Goal: Information Seeking & Learning: Learn about a topic

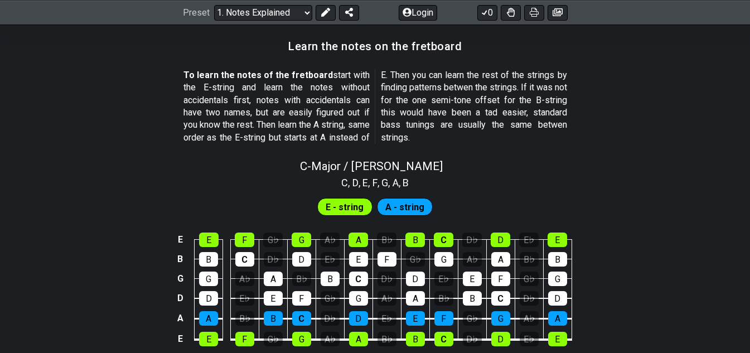
scroll to position [1060, 0]
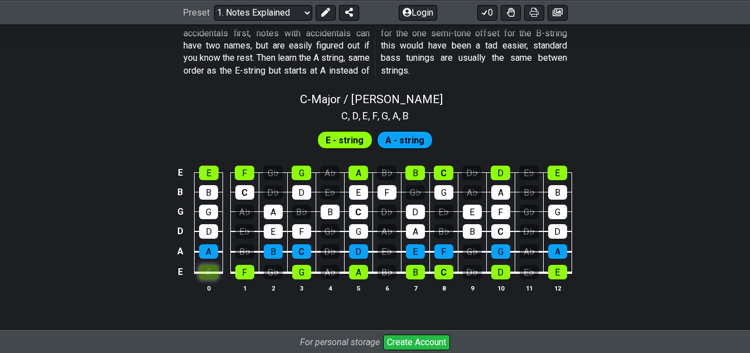
click at [215, 274] on div "E" at bounding box center [208, 272] width 19 height 15
click at [244, 272] on div "F" at bounding box center [244, 272] width 19 height 15
click at [297, 272] on div "G" at bounding box center [301, 272] width 19 height 15
click at [352, 268] on div "A" at bounding box center [358, 272] width 19 height 15
click at [214, 254] on div "A" at bounding box center [208, 251] width 19 height 15
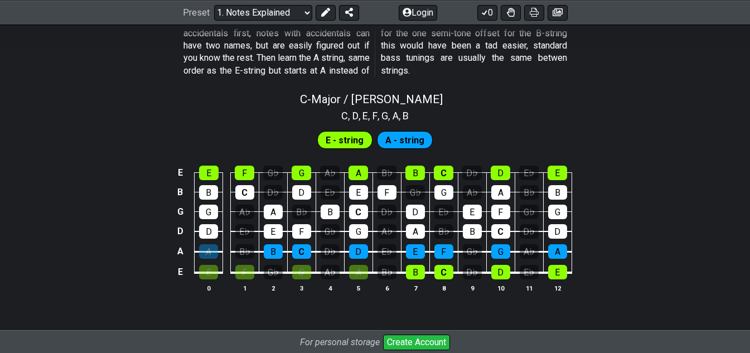
click at [262, 255] on td "G♭" at bounding box center [273, 262] width 28 height 21
click at [272, 255] on div "B" at bounding box center [273, 251] width 19 height 15
click at [302, 253] on div "C" at bounding box center [301, 251] width 19 height 15
click at [351, 251] on div "D" at bounding box center [358, 251] width 19 height 15
click at [214, 226] on div "D" at bounding box center [208, 231] width 19 height 15
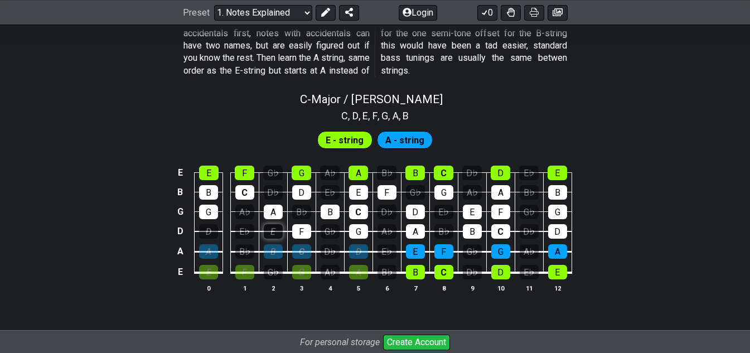
click at [270, 233] on div "E" at bounding box center [273, 231] width 19 height 15
click at [296, 234] on div "F" at bounding box center [301, 231] width 19 height 15
click at [357, 233] on div "G" at bounding box center [358, 231] width 19 height 15
click at [212, 212] on div "G" at bounding box center [208, 212] width 19 height 15
click at [280, 212] on div "A" at bounding box center [273, 212] width 19 height 15
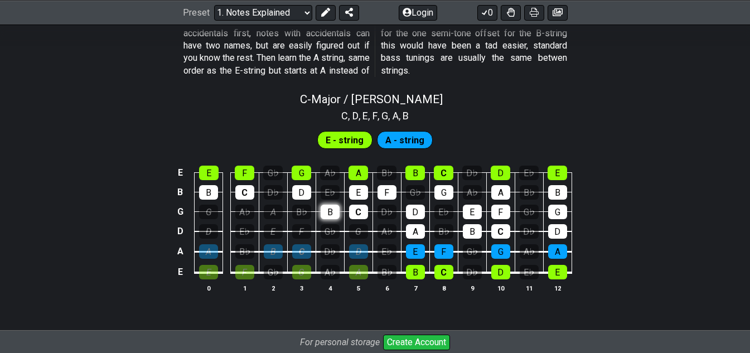
click at [322, 212] on div "B" at bounding box center [330, 212] width 19 height 15
click at [216, 192] on div "B" at bounding box center [208, 192] width 19 height 15
click at [247, 195] on div "C" at bounding box center [244, 192] width 19 height 15
drag, startPoint x: 298, startPoint y: 196, endPoint x: 224, endPoint y: 174, distance: 77.5
click at [289, 195] on tbody "E E F G♭ G A♭ A B♭ B C D♭ D E♭ E B B C D♭ D E♭ E F G♭ G A♭ A B♭ B G G A♭ A B♭ B…" at bounding box center [372, 218] width 398 height 131
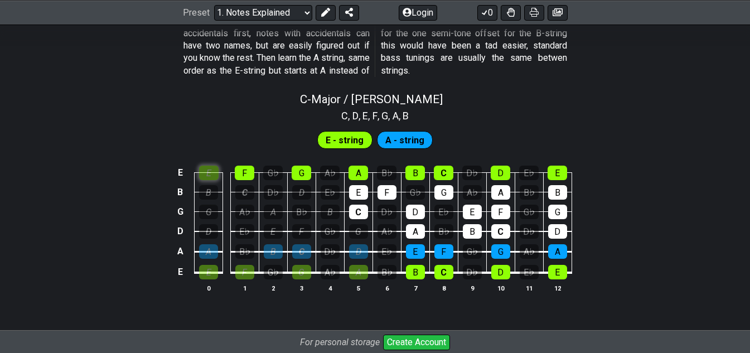
click at [217, 172] on div "E" at bounding box center [209, 173] width 20 height 15
click at [309, 171] on div "G" at bounding box center [302, 173] width 20 height 15
click at [356, 167] on div "A" at bounding box center [359, 173] width 20 height 15
click at [395, 212] on div "D♭" at bounding box center [387, 212] width 19 height 15
click at [383, 212] on div "D♭" at bounding box center [387, 212] width 19 height 15
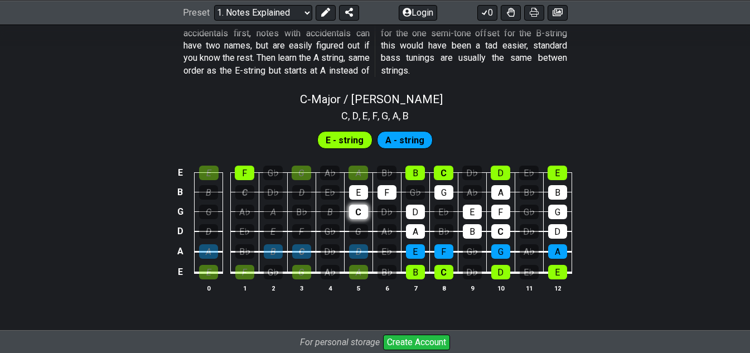
click at [355, 210] on div "C" at bounding box center [358, 212] width 19 height 15
click at [355, 191] on div "E" at bounding box center [358, 192] width 19 height 15
click at [397, 189] on td "F" at bounding box center [387, 182] width 28 height 20
click at [396, 211] on div "D♭" at bounding box center [387, 212] width 19 height 15
click at [388, 238] on div "A♭" at bounding box center [387, 231] width 19 height 15
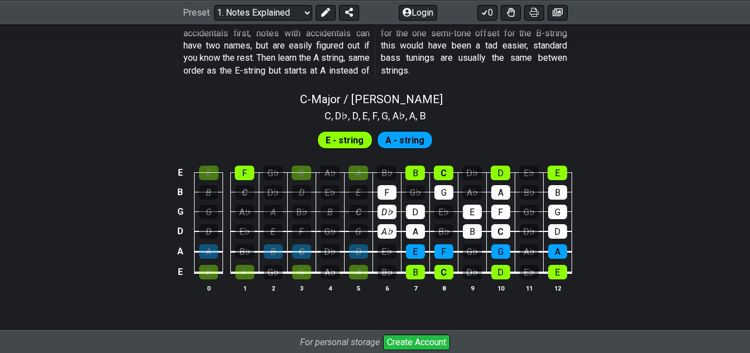
click at [387, 258] on div "E♭" at bounding box center [387, 251] width 19 height 15
click at [387, 270] on div "B♭" at bounding box center [387, 272] width 19 height 15
drag, startPoint x: 449, startPoint y: 115, endPoint x: 345, endPoint y: 109, distance: 103.9
click at [349, 107] on section "C , D♭ , D , E♭ , E , F , G , A♭ , A , B♭ , B" at bounding box center [375, 115] width 145 height 18
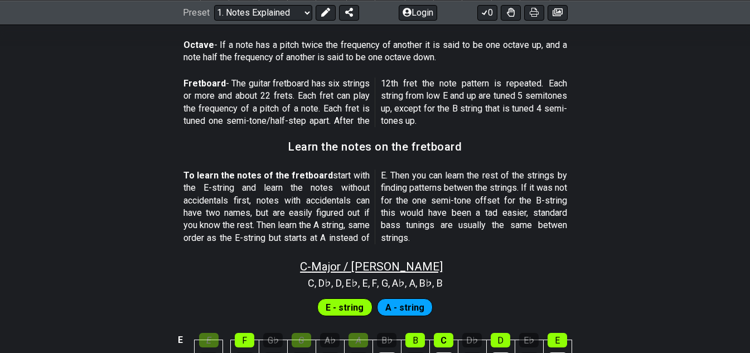
scroll to position [948, 0]
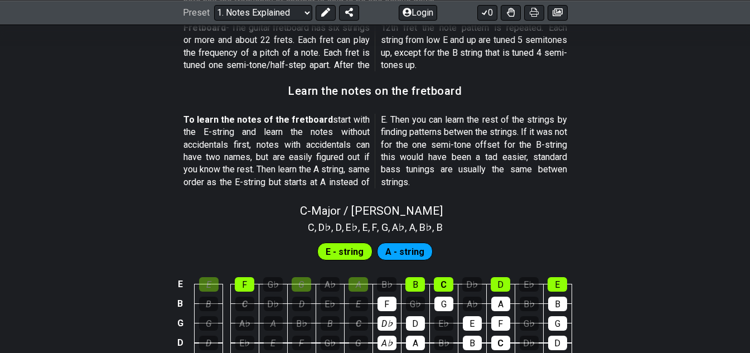
click at [355, 250] on span "E - string" at bounding box center [345, 252] width 38 height 16
click at [360, 205] on span "C - Major / Ionian" at bounding box center [371, 210] width 143 height 13
select select "C"
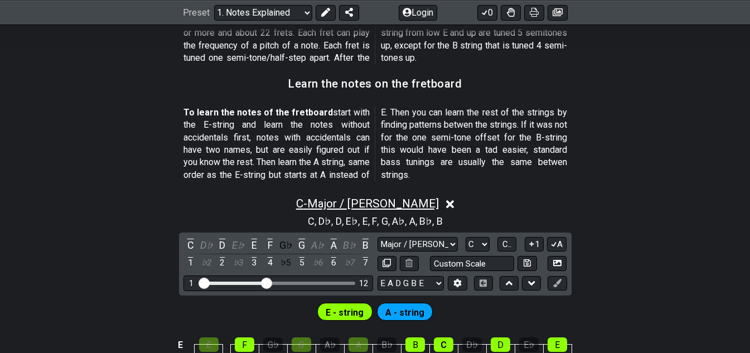
scroll to position [1060, 0]
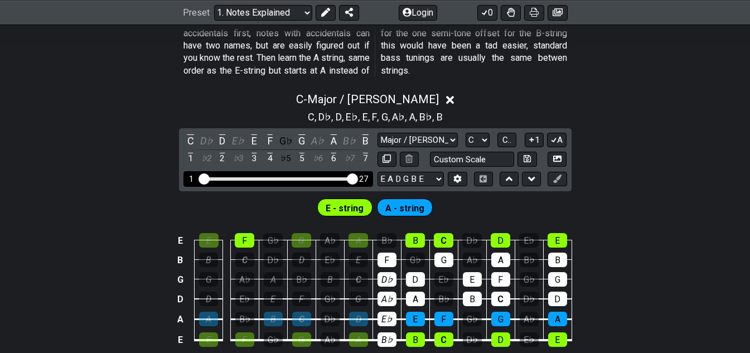
drag, startPoint x: 267, startPoint y: 180, endPoint x: 384, endPoint y: 178, distance: 117.1
click at [357, 178] on input "Visible fret range" at bounding box center [278, 178] width 158 height 0
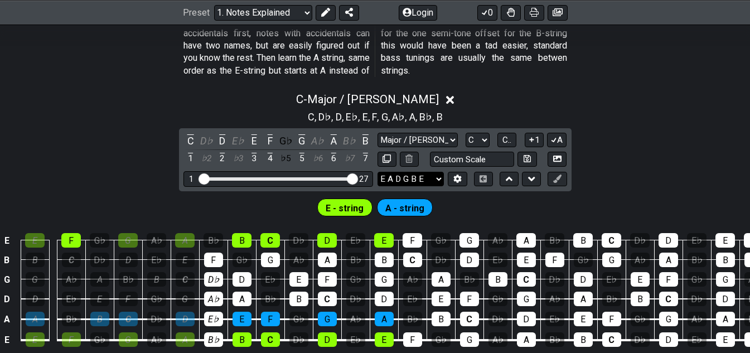
click at [411, 180] on select "E A D G B E E A D G B E E A D G B E B E A D F♯ B A D G C E A D A D G B E E♭ A♭ …" at bounding box center [411, 179] width 66 height 15
click at [685, 159] on div "C - Major / Ionian C , D♭ , D , E♭ , E , F , G , A♭ , A , B♭ , B C D♭ D E♭ E F …" at bounding box center [375, 230] width 750 height 289
click at [195, 136] on div "C" at bounding box center [190, 140] width 15 height 15
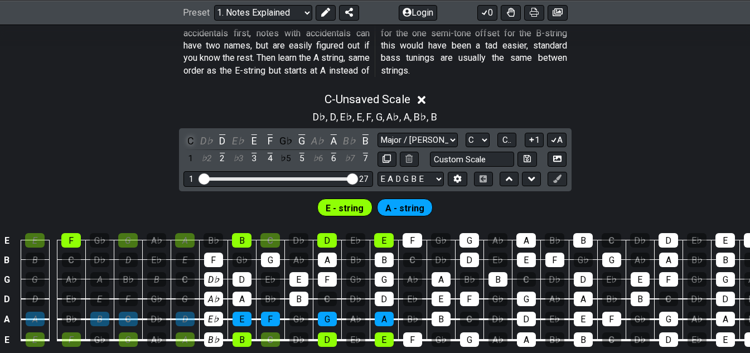
click at [195, 136] on div "C" at bounding box center [190, 140] width 15 height 15
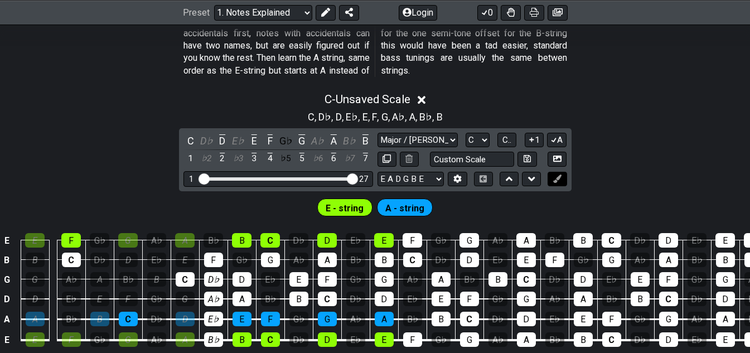
click at [562, 179] on button at bounding box center [557, 179] width 19 height 15
click at [468, 154] on input "text" at bounding box center [472, 159] width 85 height 15
type input "Custom Scale"
click at [433, 142] on select "Major / Ionian Custom Scale Minor Pentatonic Major Pentatonic Minor Blues Major…" at bounding box center [418, 140] width 80 height 15
select select "Minor Pentatonic"
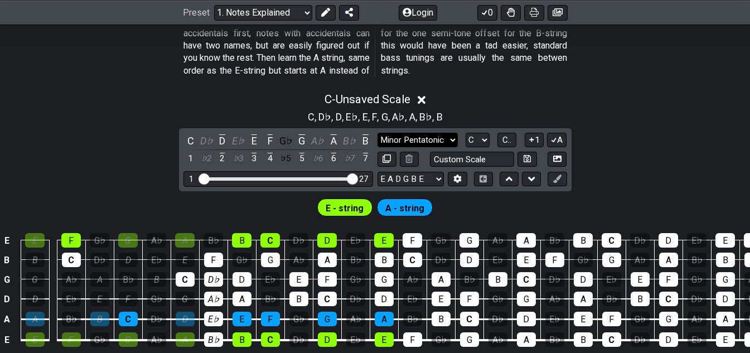
click at [378, 133] on select "Major / Ionian Custom Scale Minor Pentatonic Major Pentatonic Minor Blues Major…" at bounding box center [418, 140] width 80 height 15
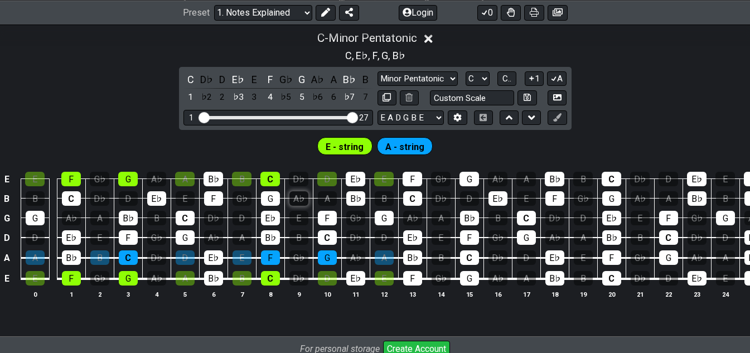
scroll to position [1056, 0]
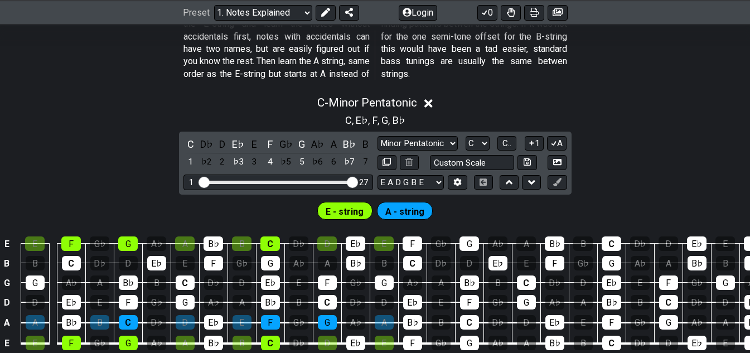
click at [358, 212] on span "E - string" at bounding box center [345, 212] width 38 height 16
click at [471, 139] on select "A♭ A A♯ B♭ B C C♯ D♭ D D♯ E♭ E F F♯ G♭ G G♯" at bounding box center [478, 143] width 24 height 15
select select "E"
click at [466, 136] on select "A♭ A A♯ B♭ B C C♯ D♭ D D♯ E♭ E F F♯ G♭ G G♯" at bounding box center [478, 143] width 24 height 15
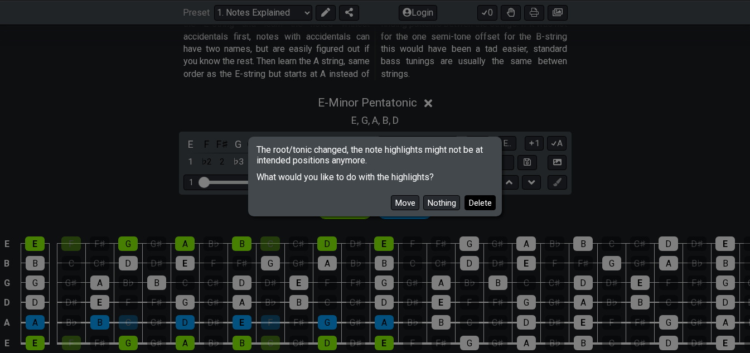
click at [479, 200] on button "Delete" at bounding box center [480, 202] width 31 height 15
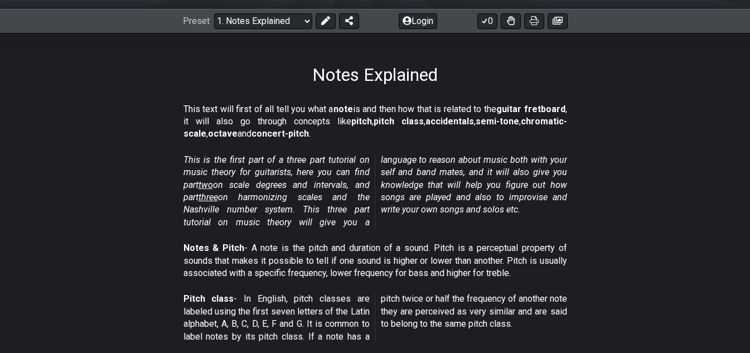
scroll to position [0, 0]
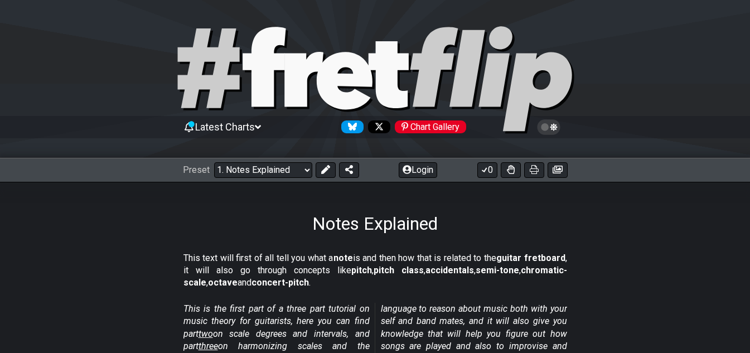
click at [210, 128] on span "Latest Charts" at bounding box center [225, 127] width 60 height 12
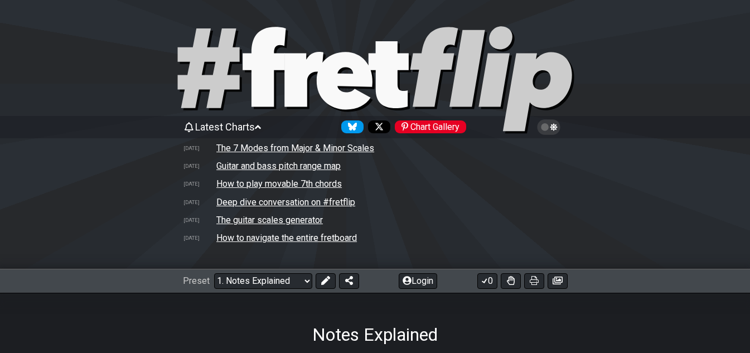
click at [210, 128] on span "Latest Charts" at bounding box center [225, 127] width 60 height 12
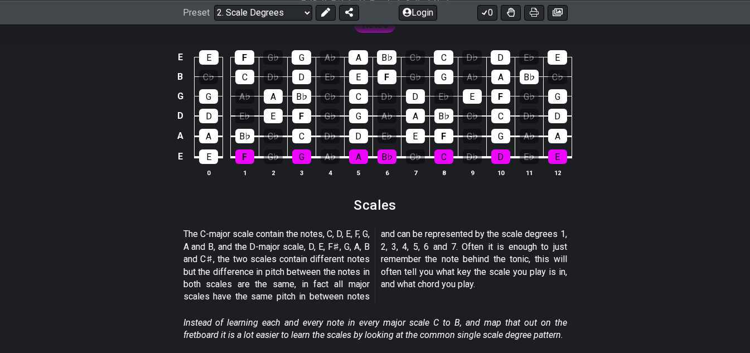
scroll to position [1004, 0]
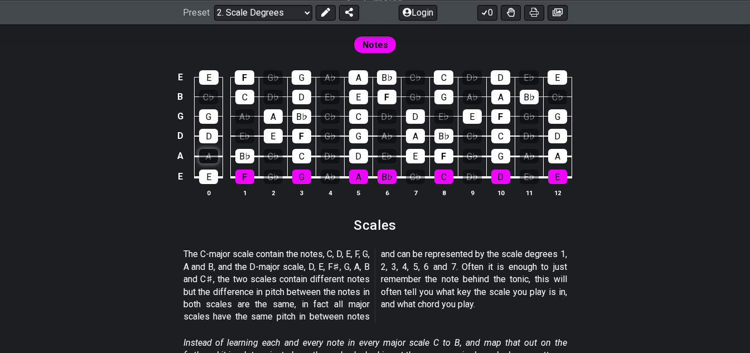
click at [213, 156] on div "A" at bounding box center [208, 156] width 19 height 15
click at [215, 153] on div "A" at bounding box center [208, 156] width 19 height 15
click at [387, 171] on div "B♭" at bounding box center [387, 177] width 19 height 15
click at [209, 153] on div "A" at bounding box center [208, 156] width 19 height 15
click at [210, 152] on div "A" at bounding box center [208, 156] width 19 height 15
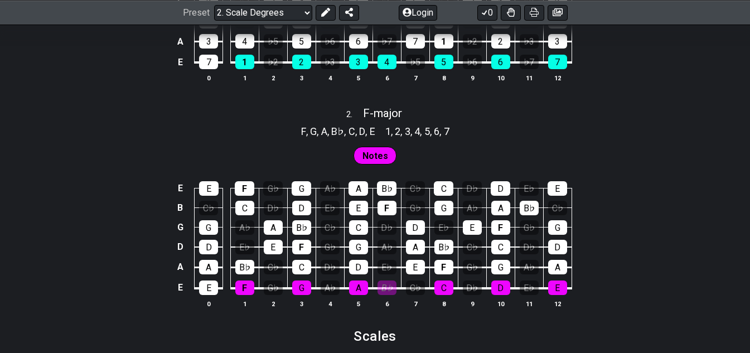
scroll to position [892, 0]
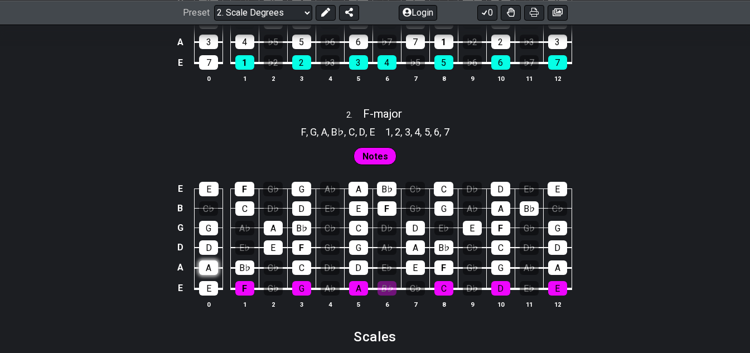
click at [214, 265] on div "A" at bounding box center [208, 267] width 19 height 15
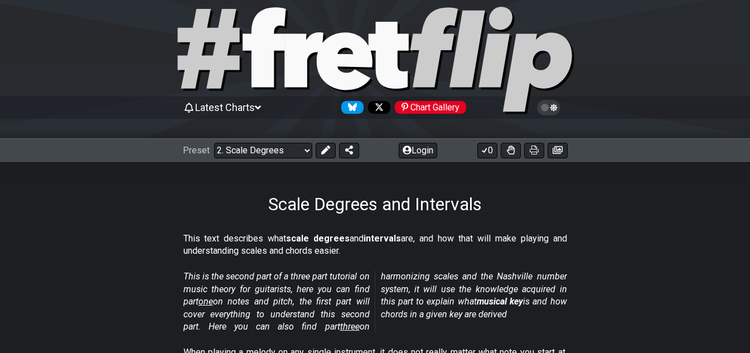
scroll to position [0, 0]
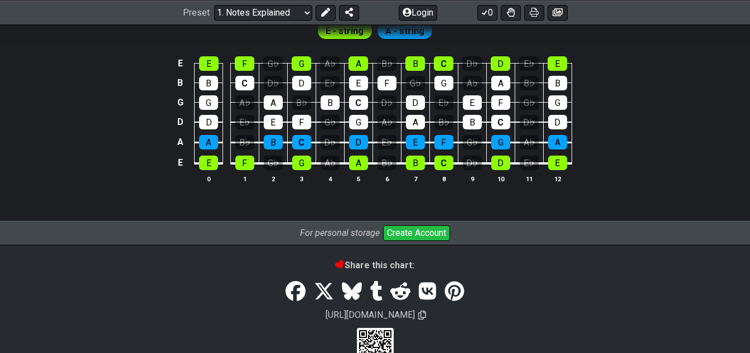
scroll to position [1144, 0]
